Goal: Task Accomplishment & Management: Complete application form

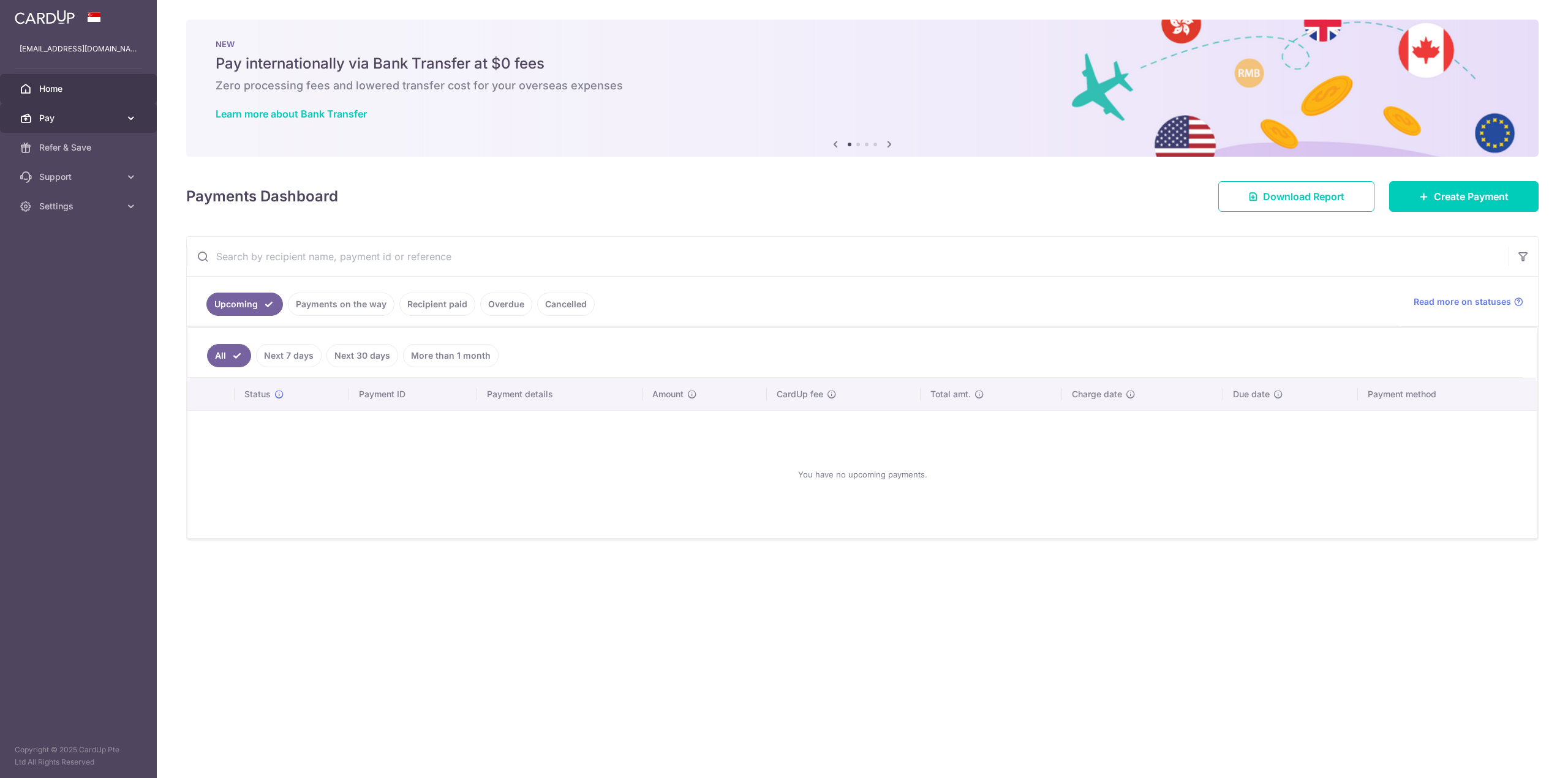
click at [98, 120] on span "Pay" at bounding box center [79, 117] width 81 height 12
click at [79, 143] on span "Payments" at bounding box center [79, 147] width 81 height 12
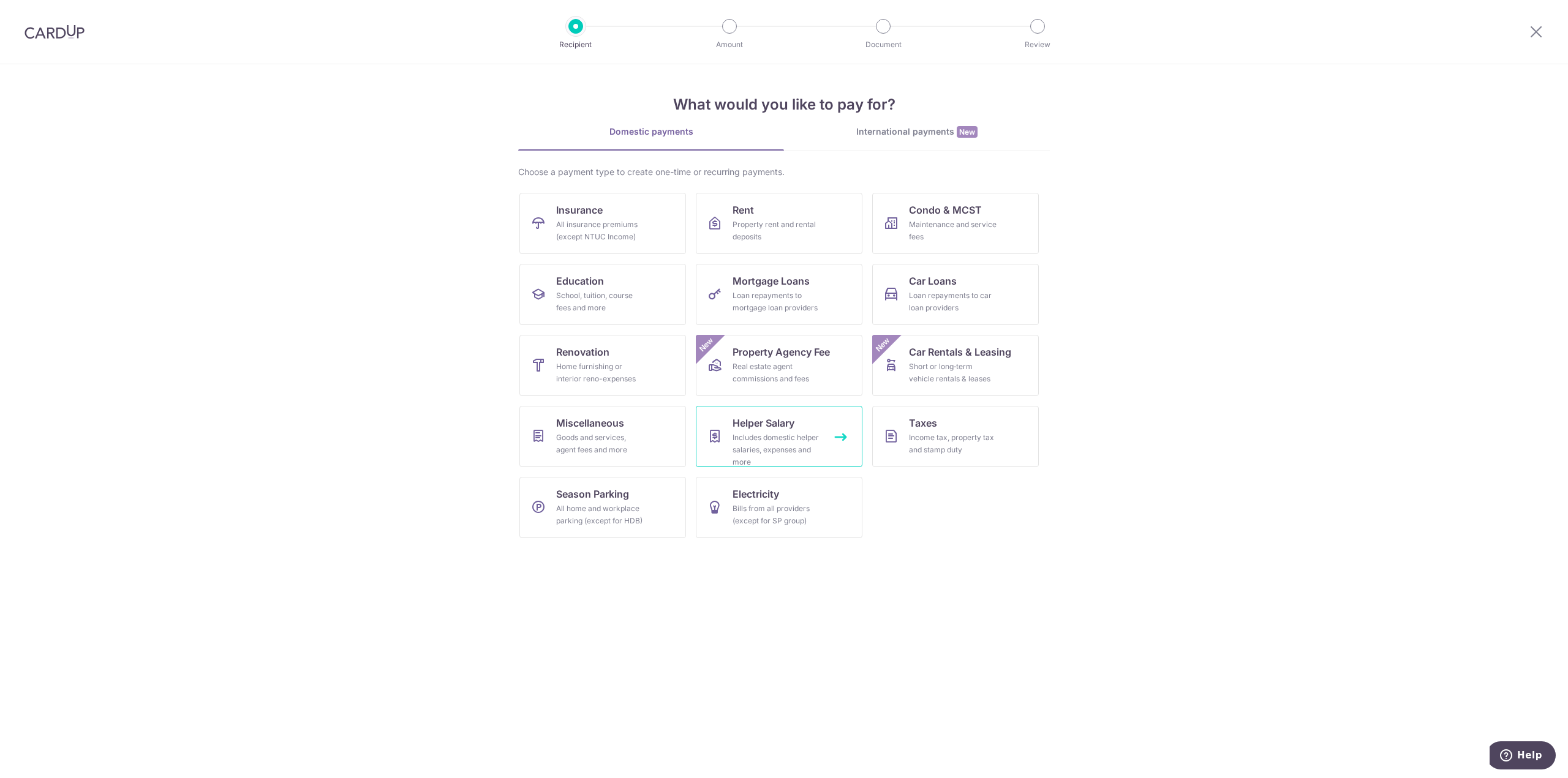
click at [800, 443] on div "Includes domestic helper salaries, expenses and more" at bounding box center [777, 450] width 89 height 37
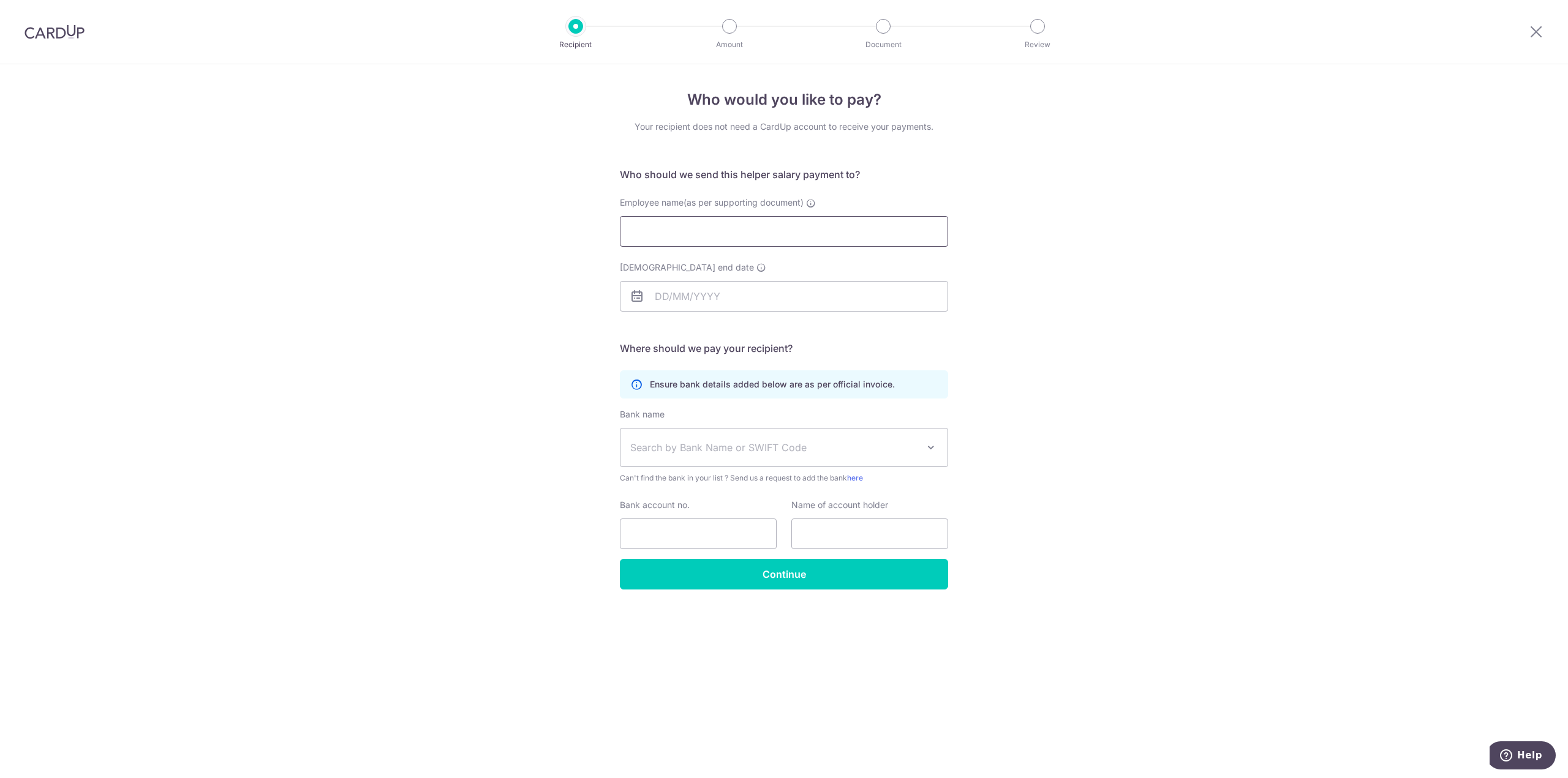
click at [805, 233] on input "Employee name(as per supporting document)" at bounding box center [784, 231] width 329 height 30
click at [765, 448] on span "Search by Bank Name or SWIFT Code" at bounding box center [774, 448] width 288 height 15
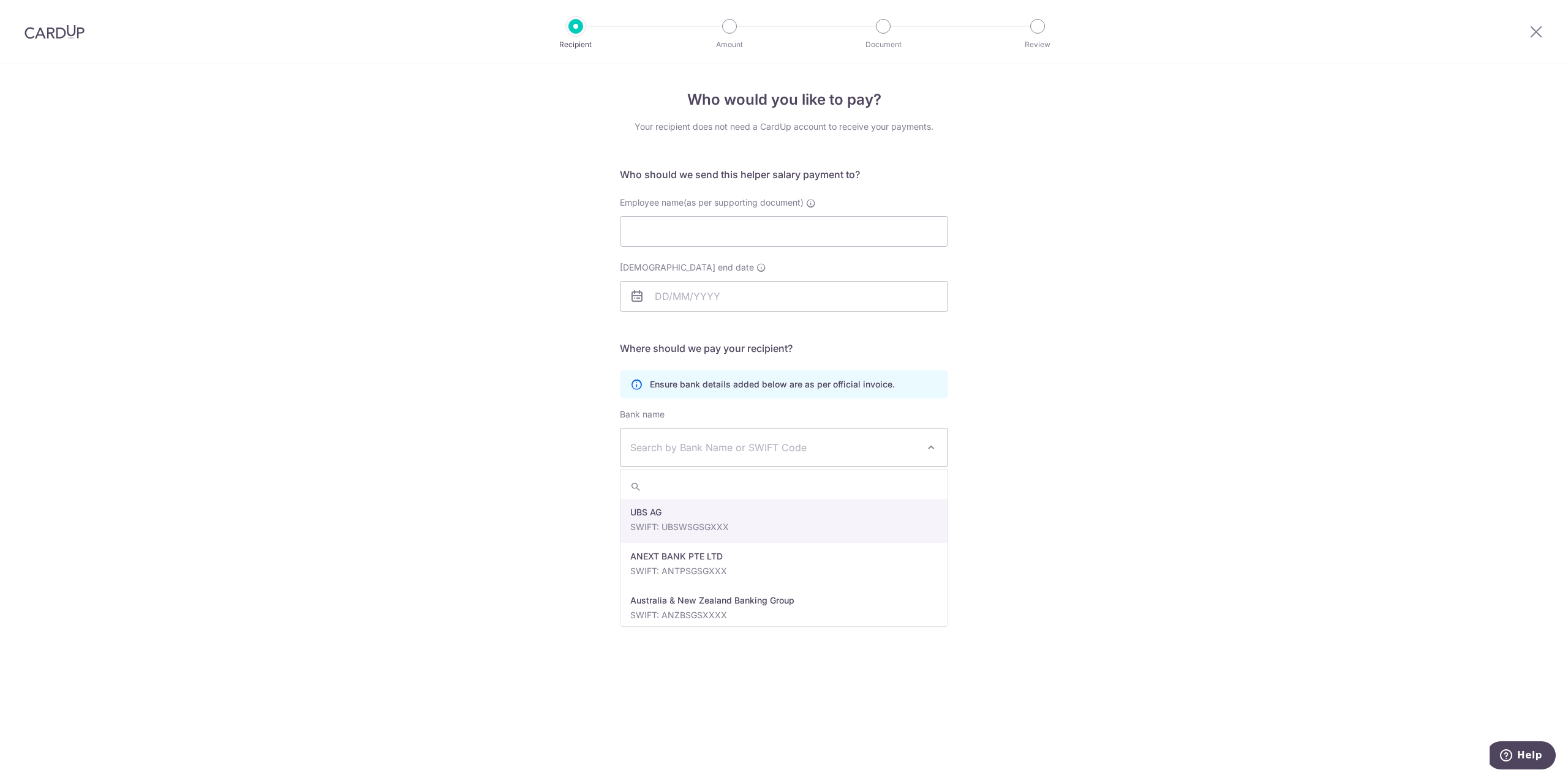
click at [765, 448] on span "Search by Bank Name or SWIFT Code" at bounding box center [774, 448] width 288 height 15
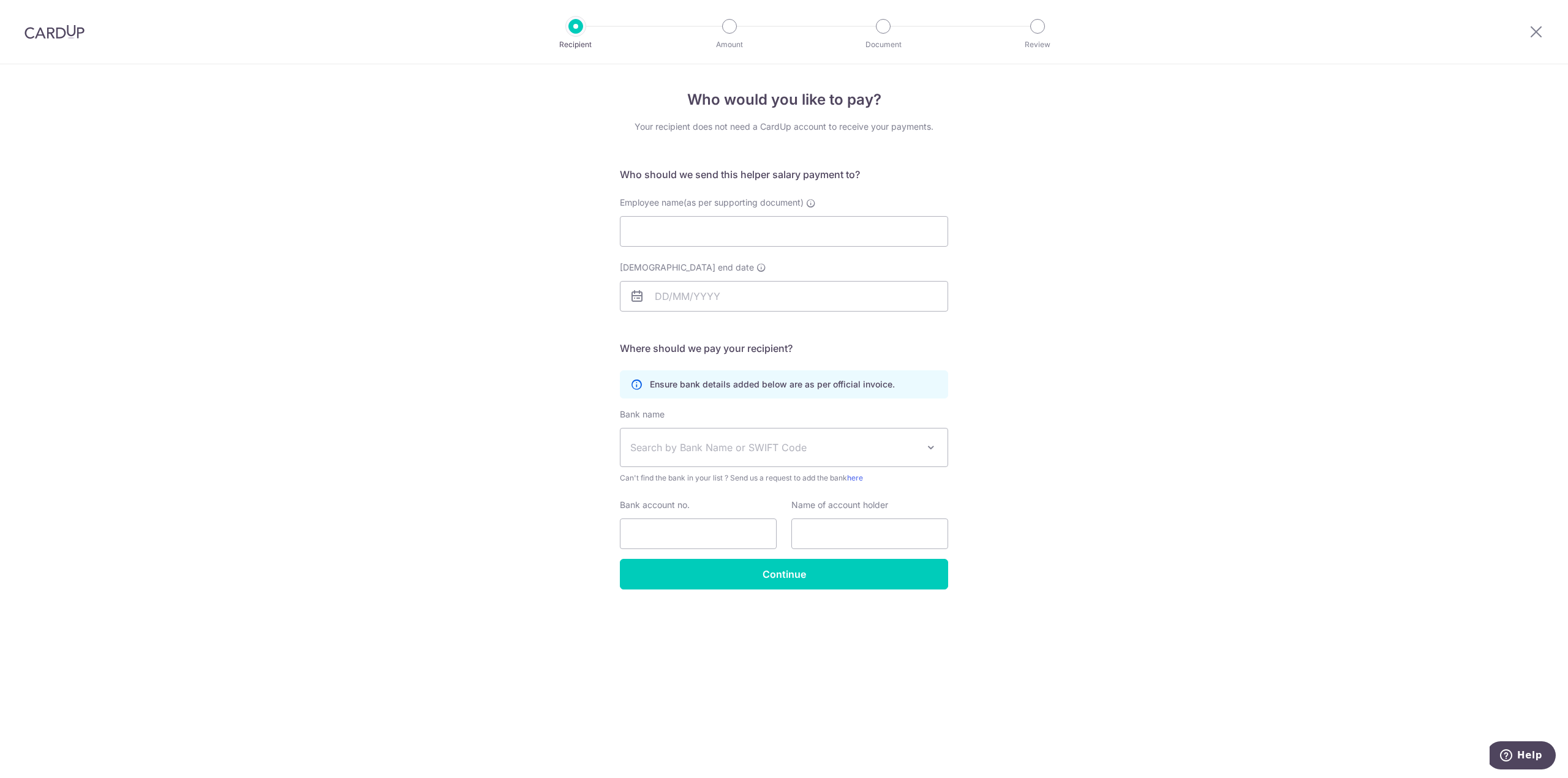
click at [1006, 377] on div "Who would you like to pay? Your recipient does not need a CardUp account to rec…" at bounding box center [784, 422] width 1568 height 714
